Goal: Task Accomplishment & Management: Manage account settings

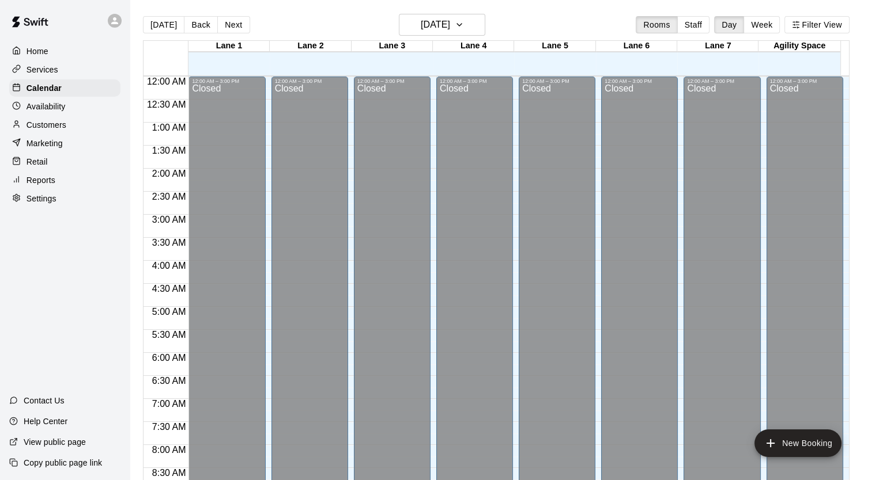
scroll to position [653, 0]
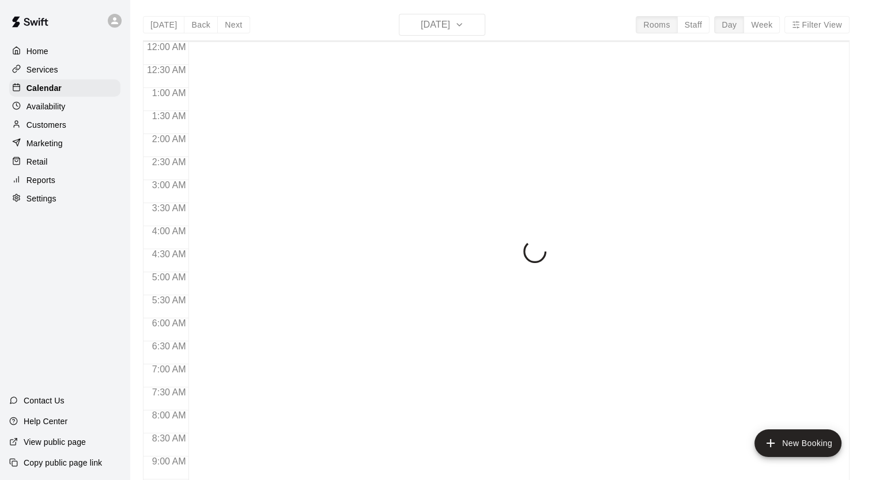
scroll to position [653, 0]
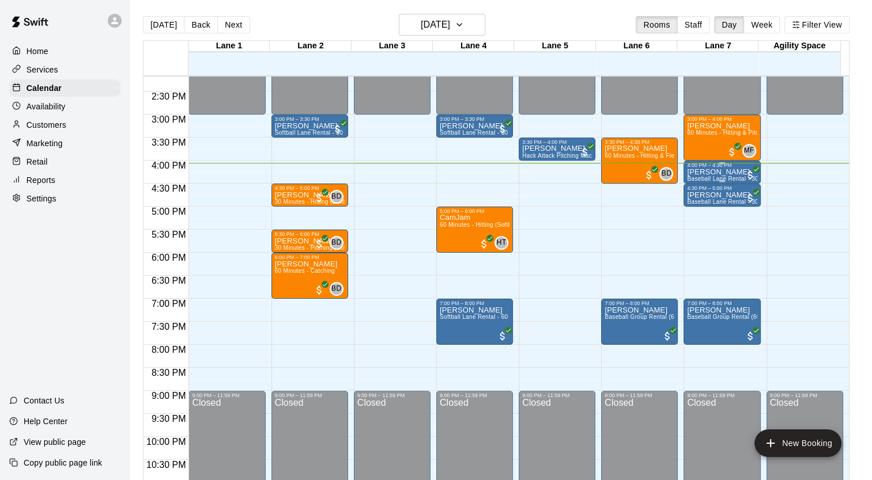
click at [728, 170] on div "Carter Junk Baseball Lane Rental - 30 Minutes" at bounding box center [722, 408] width 70 height 480
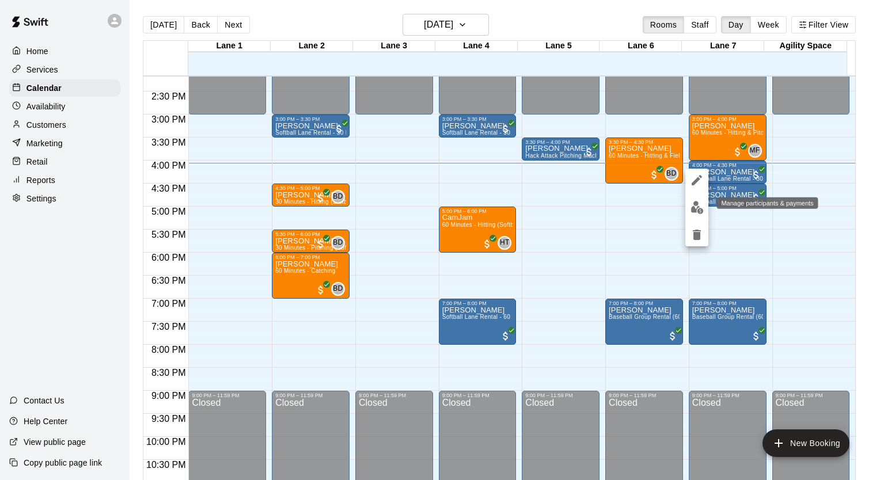
click at [696, 209] on img "edit" at bounding box center [697, 207] width 13 height 13
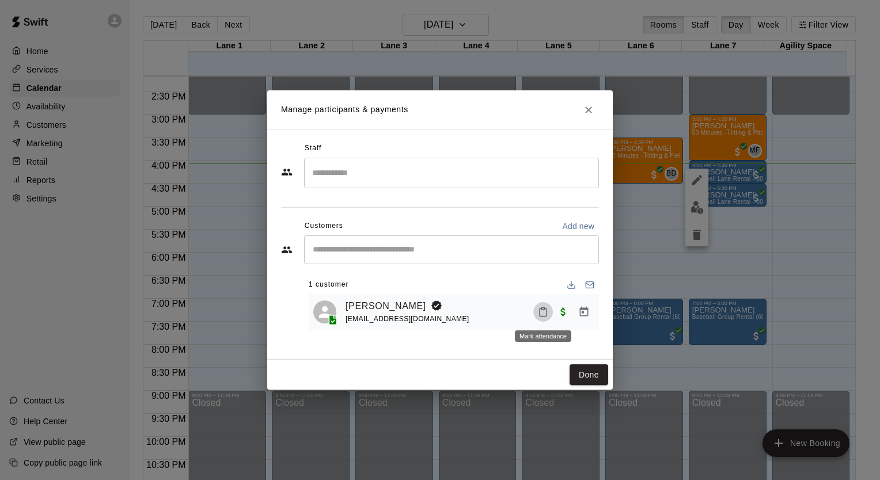
click at [539, 312] on icon "Mark attendance" at bounding box center [543, 312] width 10 height 10
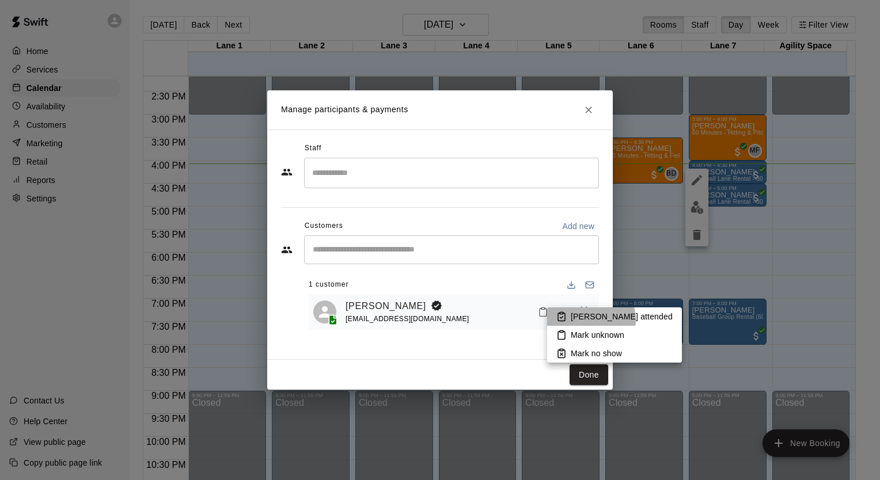
click at [586, 320] on p "Mark attended" at bounding box center [622, 317] width 102 height 12
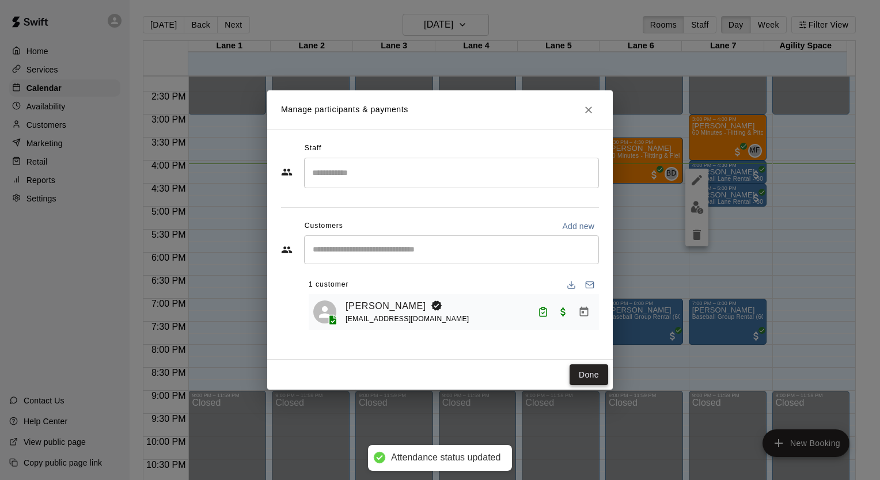
click at [585, 375] on button "Done" at bounding box center [589, 375] width 39 height 21
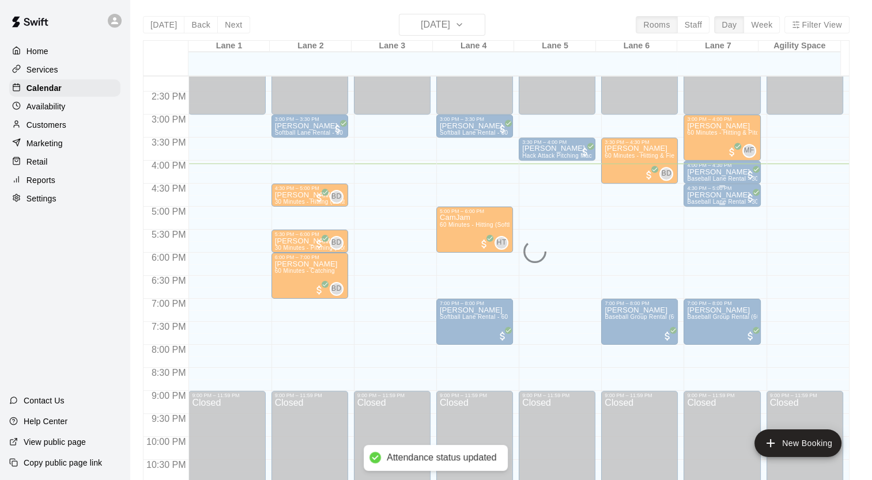
click at [711, 195] on p "[PERSON_NAME]" at bounding box center [722, 195] width 70 height 0
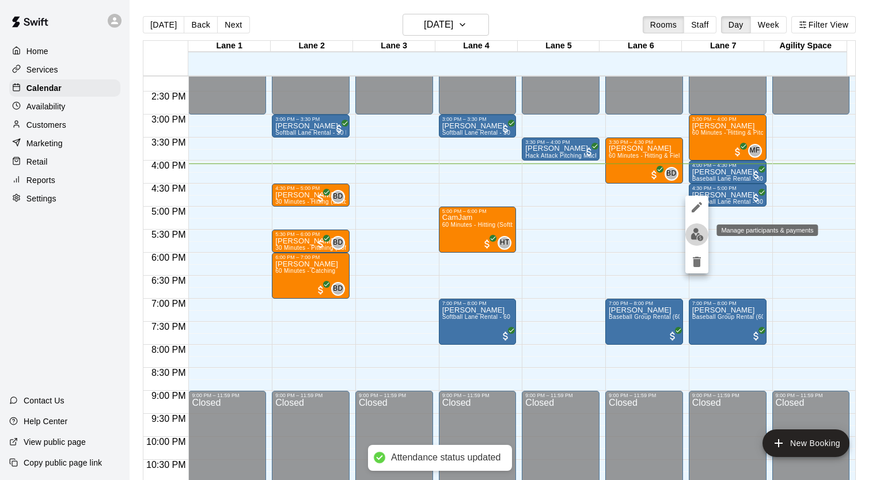
click at [705, 237] on button "edit" at bounding box center [697, 235] width 23 height 22
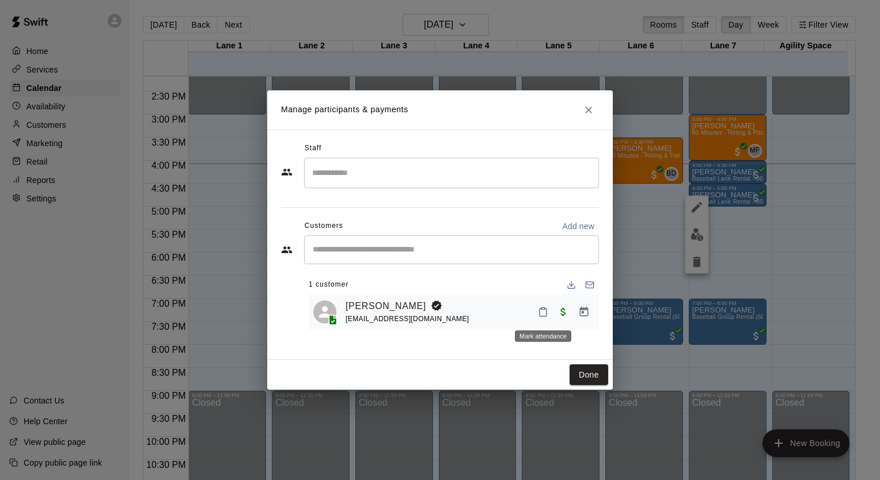
click at [545, 315] on icon "Mark attendance" at bounding box center [543, 312] width 10 height 10
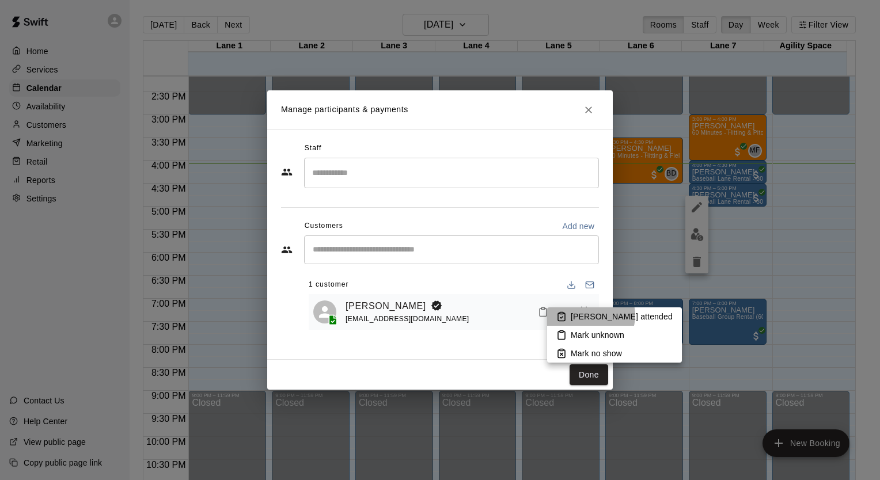
click at [590, 316] on p "Mark attended" at bounding box center [622, 317] width 102 height 12
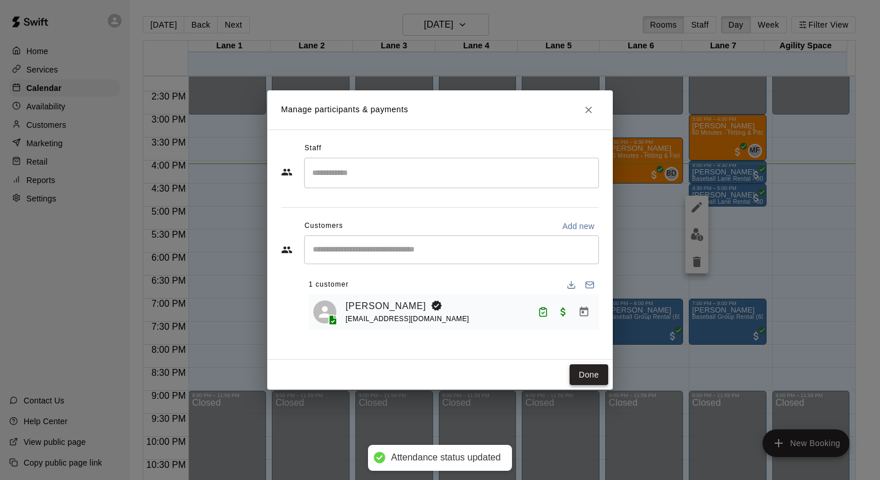
click at [585, 373] on button "Done" at bounding box center [589, 375] width 39 height 21
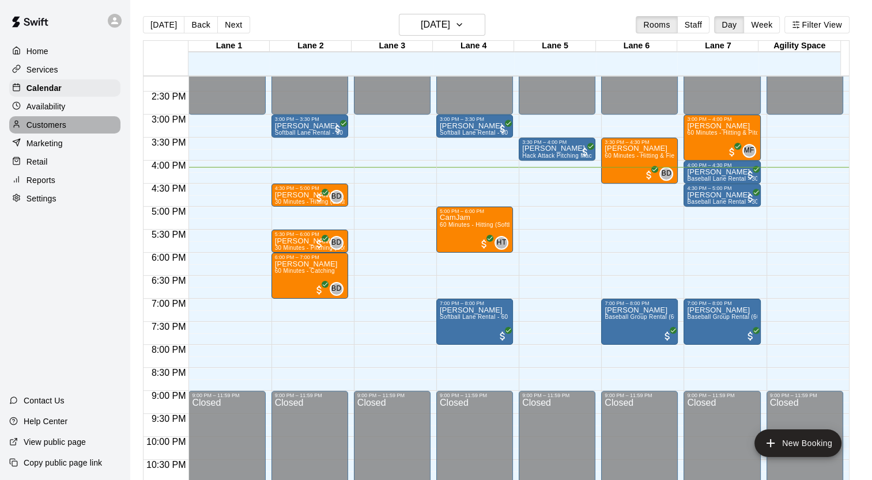
click at [51, 134] on div "Customers" at bounding box center [64, 124] width 111 height 17
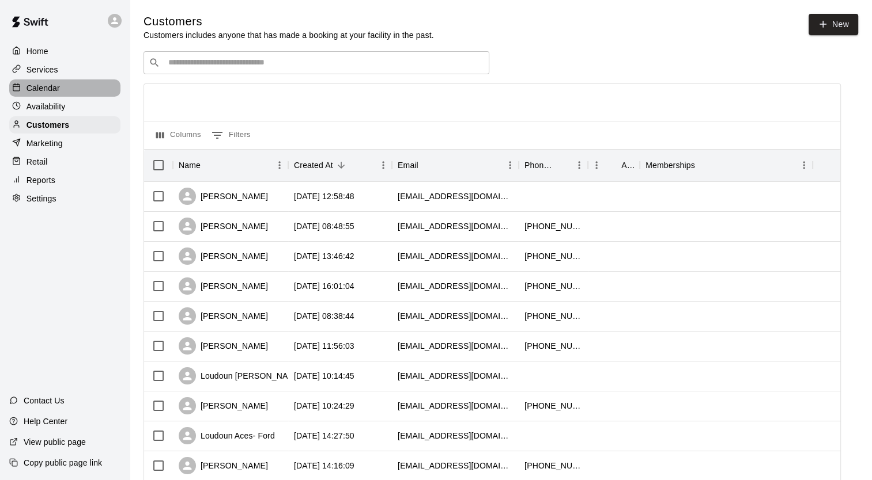
click at [45, 94] on p "Calendar" at bounding box center [43, 88] width 33 height 12
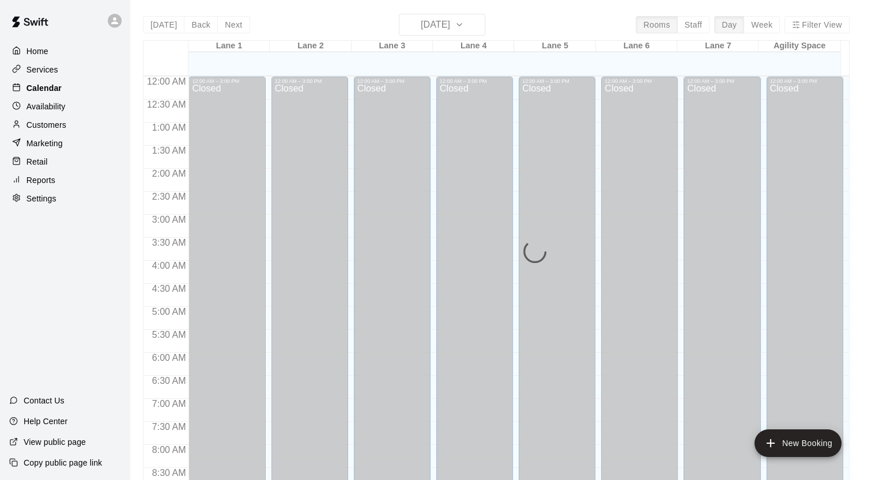
scroll to position [653, 0]
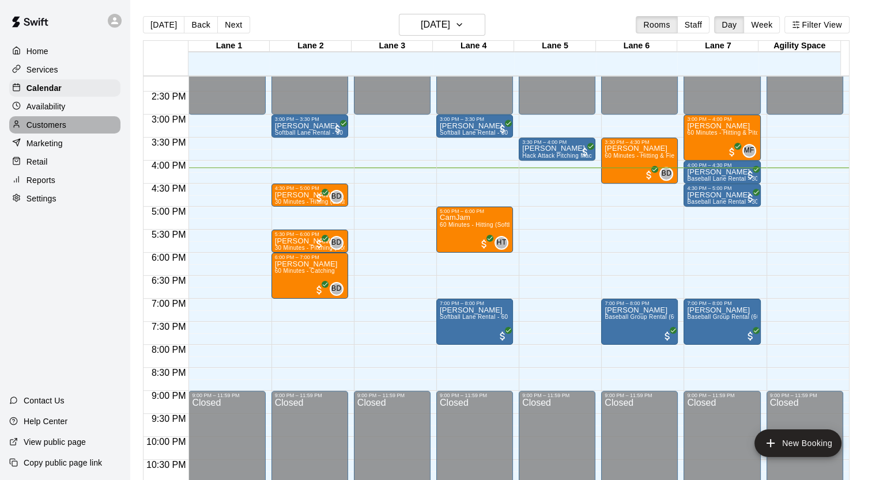
click at [49, 131] on p "Customers" at bounding box center [47, 125] width 40 height 12
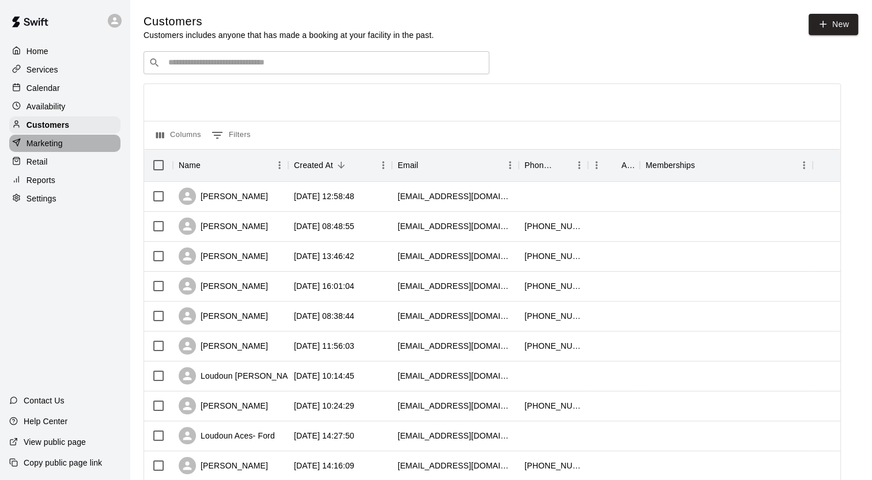
click at [57, 147] on p "Marketing" at bounding box center [45, 144] width 36 height 12
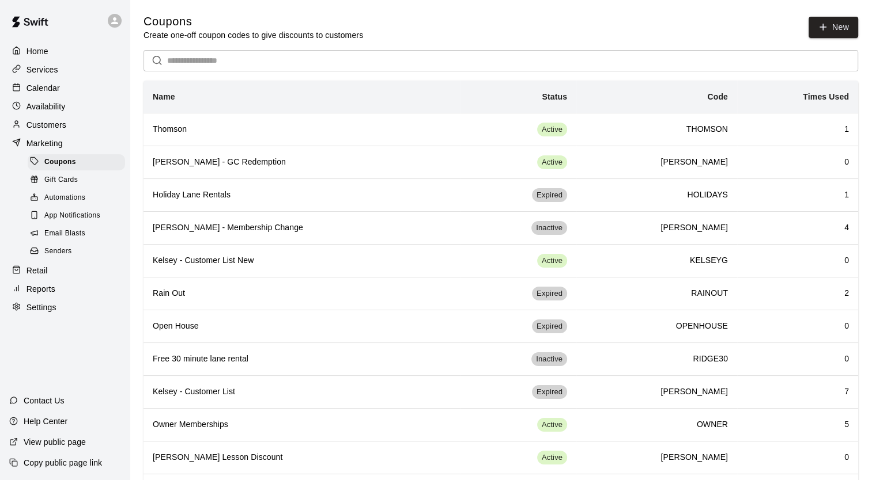
click at [46, 93] on p "Calendar" at bounding box center [43, 88] width 33 height 12
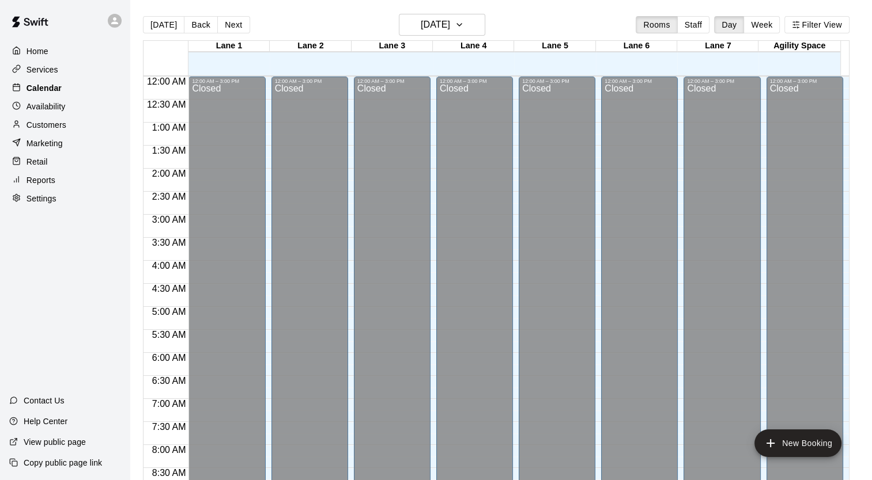
scroll to position [653, 0]
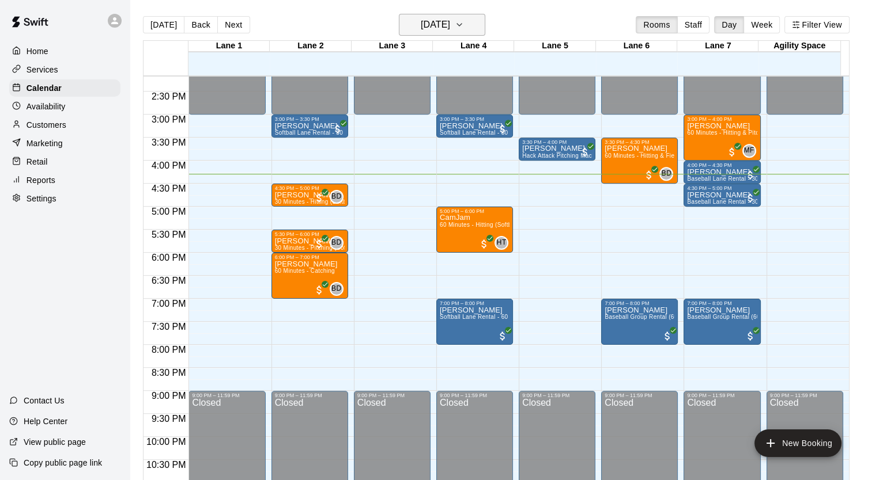
click at [450, 29] on h6 "[DATE]" at bounding box center [435, 25] width 29 height 16
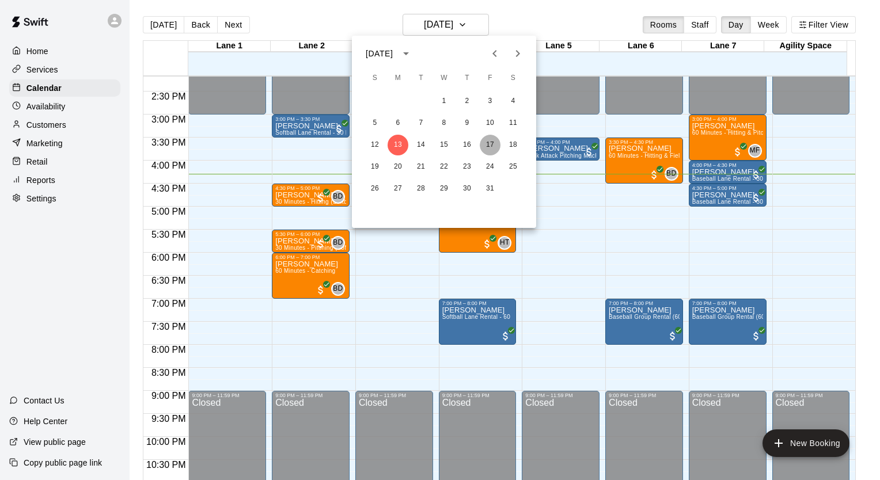
click at [496, 143] on button "17" at bounding box center [490, 145] width 21 height 21
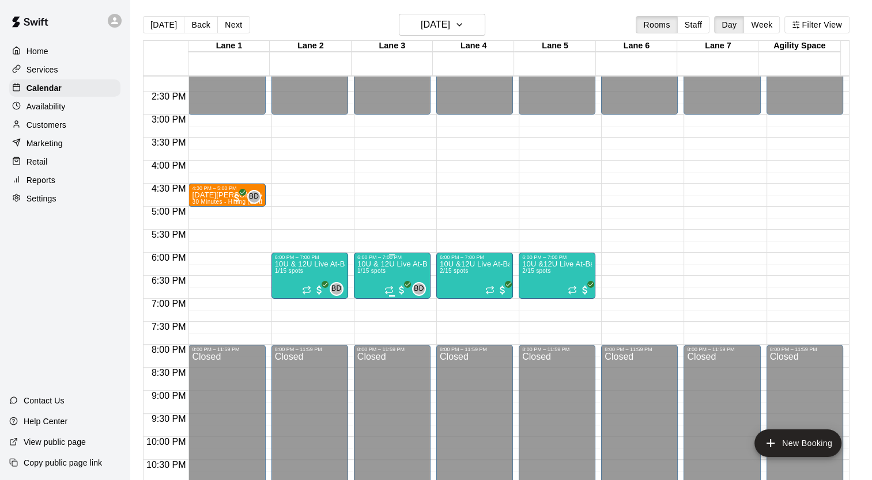
click at [384, 269] on span "1/15 spots" at bounding box center [371, 271] width 28 height 6
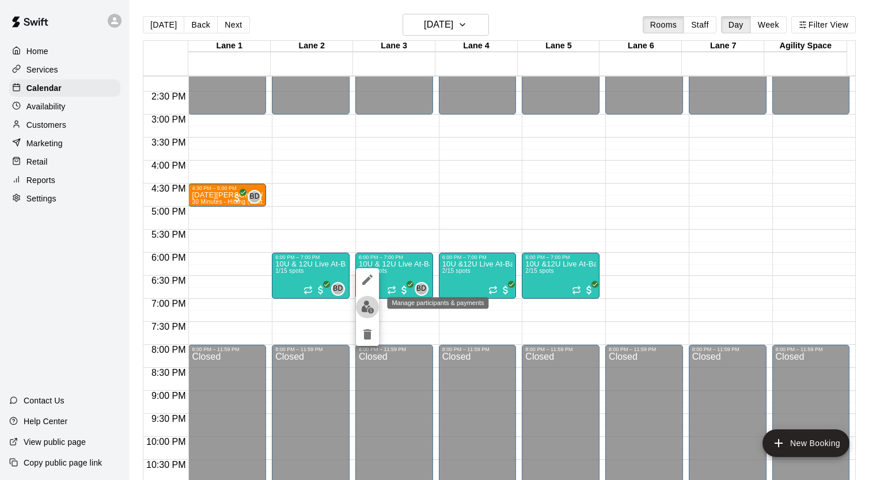
click at [365, 305] on img "edit" at bounding box center [367, 307] width 13 height 13
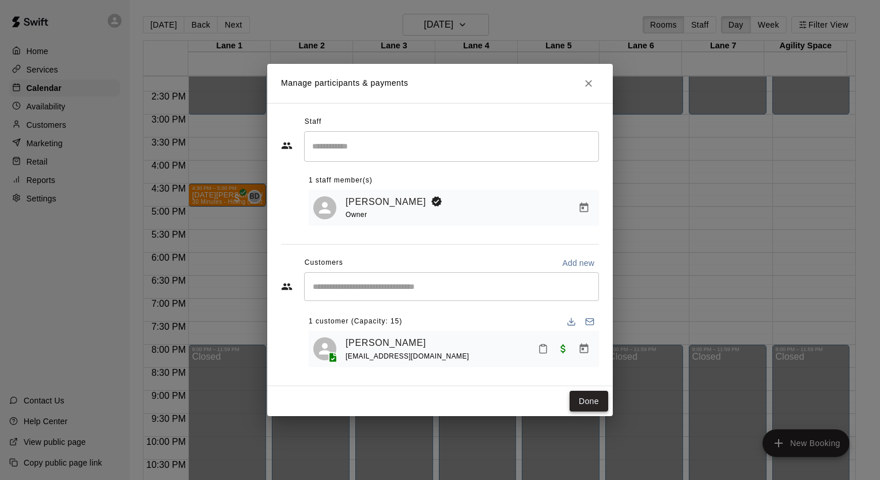
click at [597, 403] on button "Done" at bounding box center [589, 401] width 39 height 21
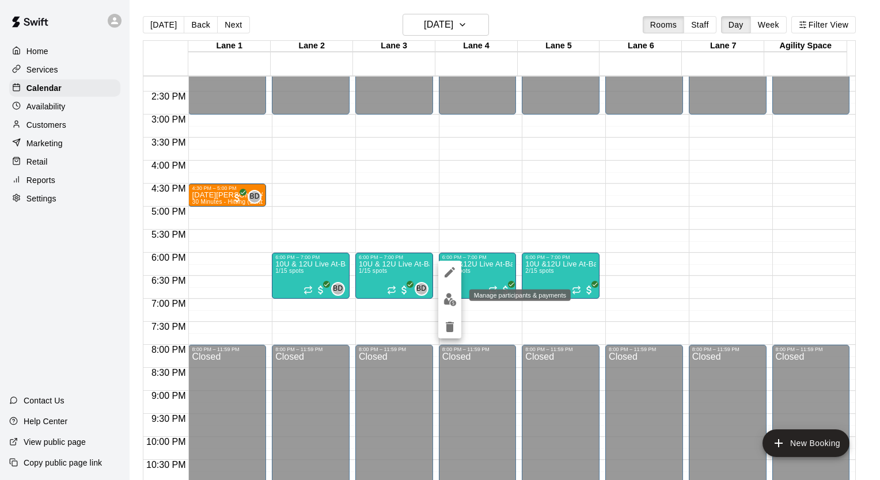
click at [449, 308] on button "edit" at bounding box center [449, 300] width 23 height 22
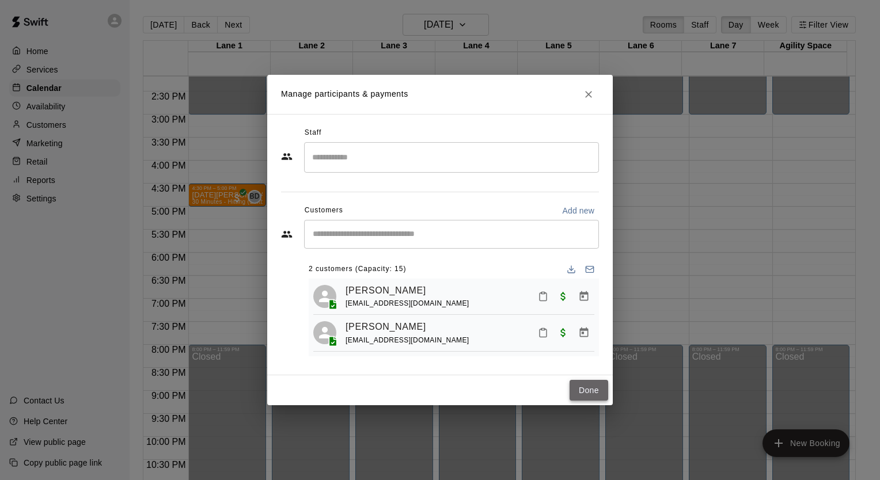
click at [588, 391] on button "Done" at bounding box center [589, 390] width 39 height 21
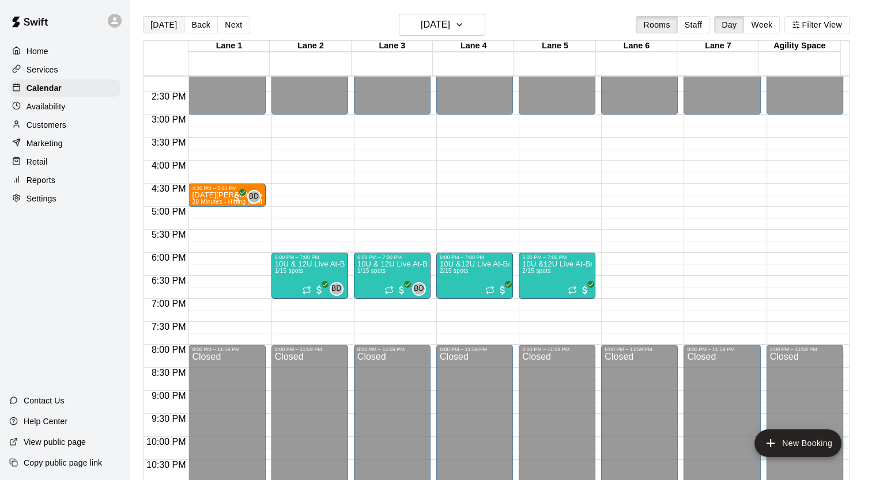
click at [158, 27] on button "[DATE]" at bounding box center [163, 24] width 41 height 17
